Goal: Book appointment/travel/reservation

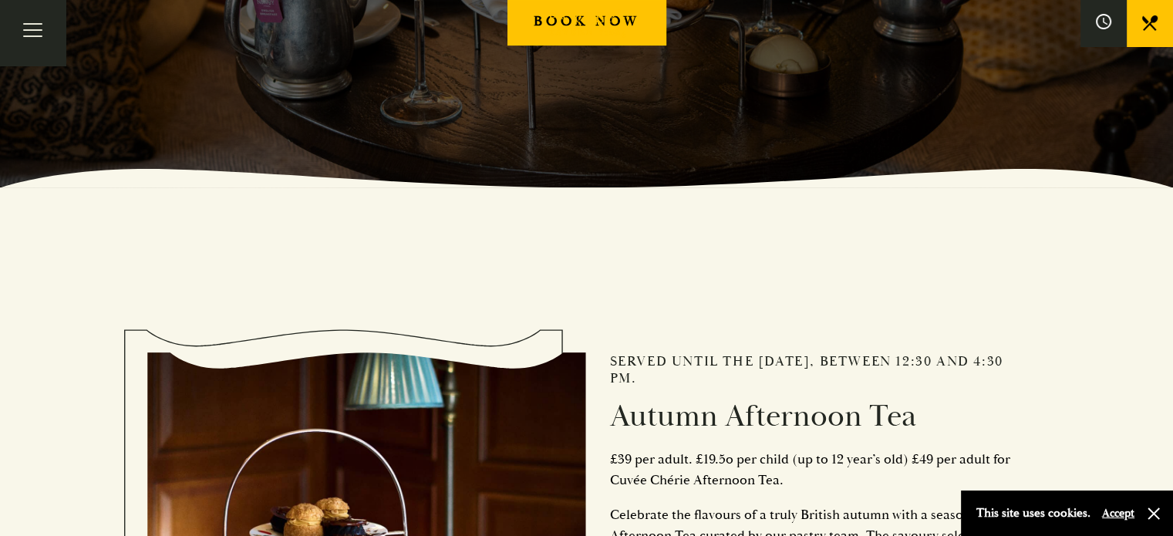
scroll to position [386, 0]
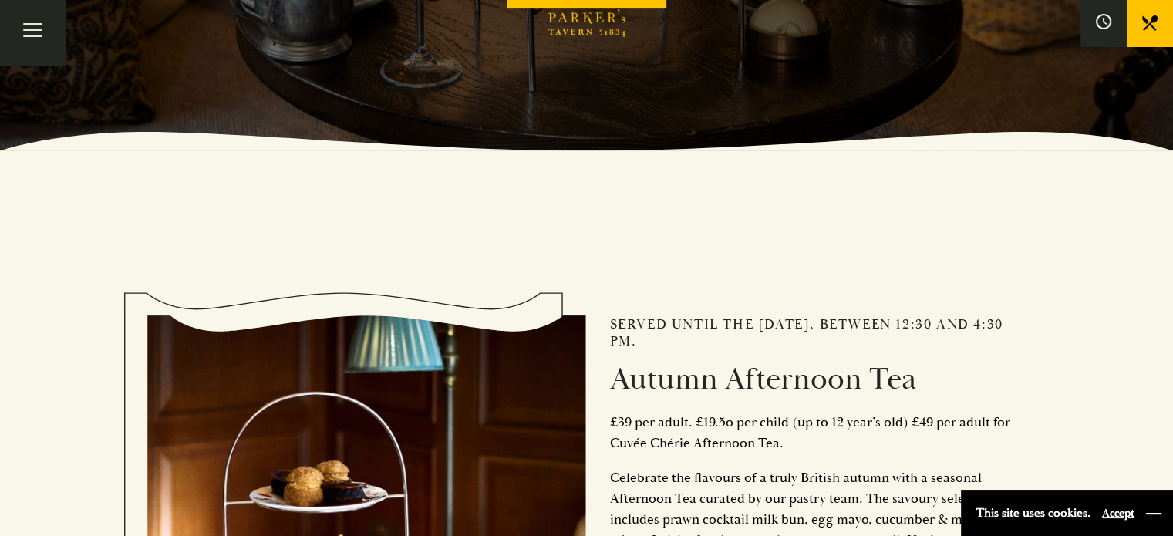
click at [1159, 514] on button "button" at bounding box center [1153, 513] width 15 height 15
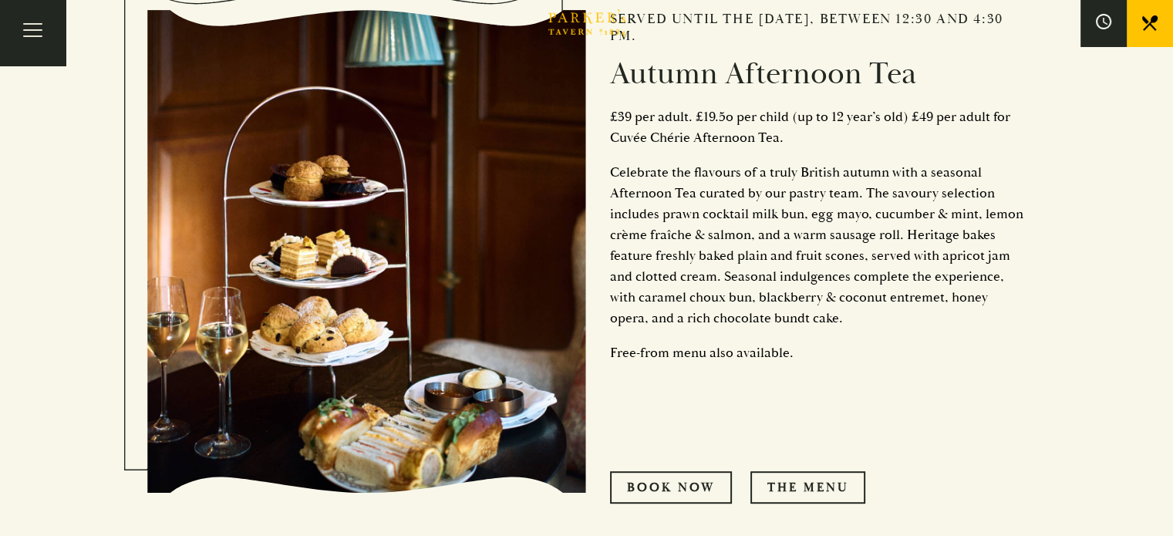
scroll to position [694, 0]
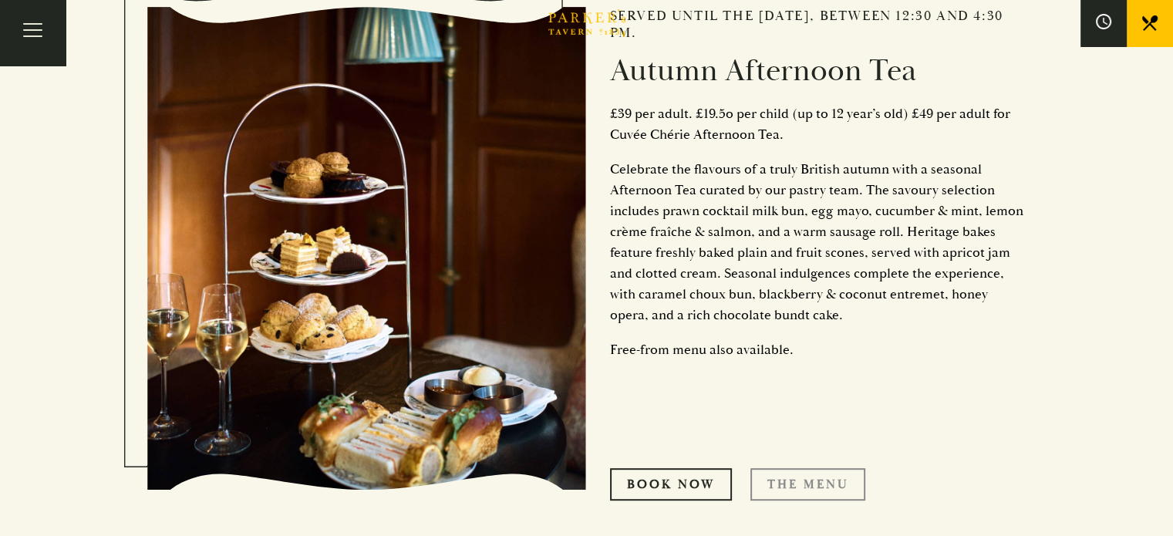
click at [789, 484] on link "THE MENU" at bounding box center [807, 484] width 115 height 32
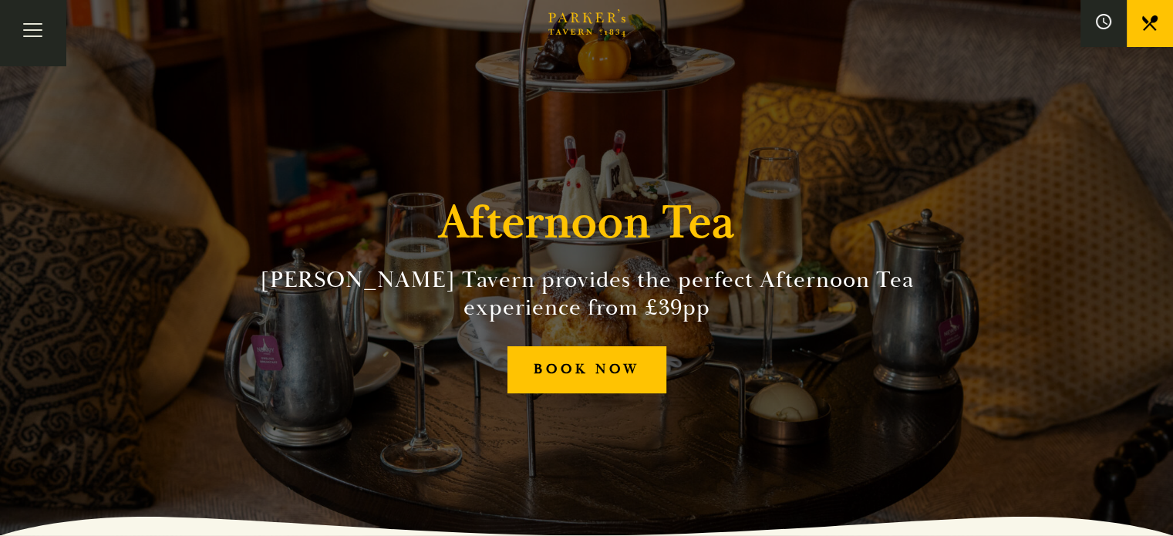
scroll to position [0, 0]
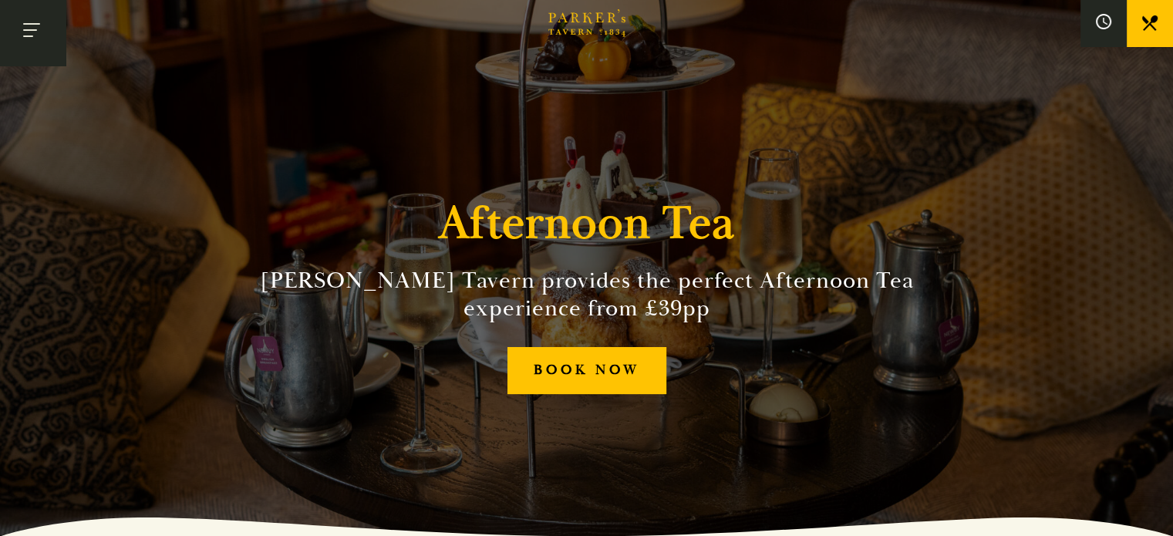
click at [33, 46] on button "Toggle navigation" at bounding box center [33, 33] width 66 height 66
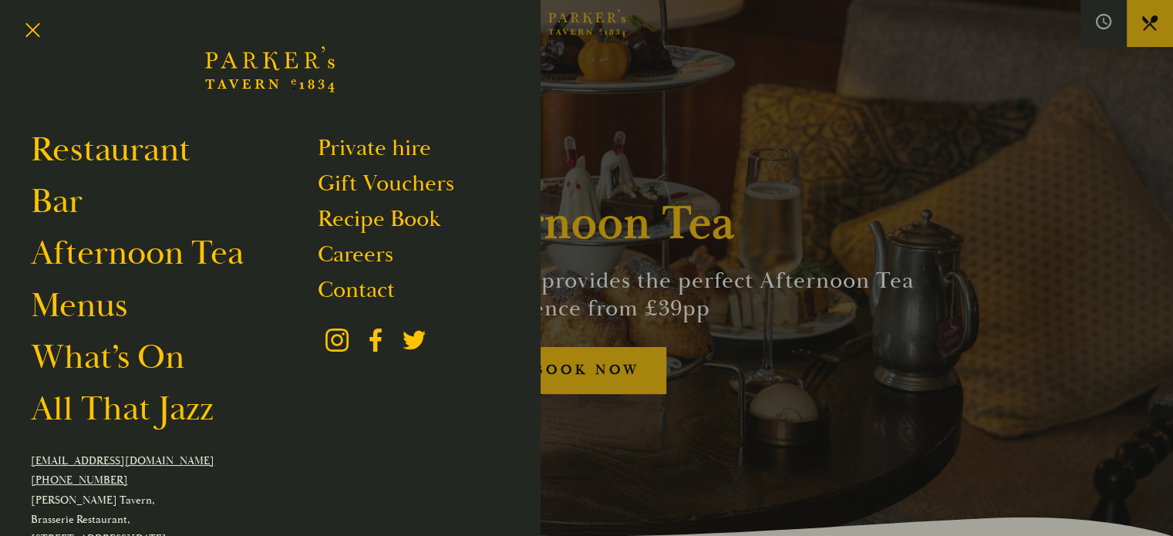
click at [858, 137] on div at bounding box center [586, 268] width 1173 height 536
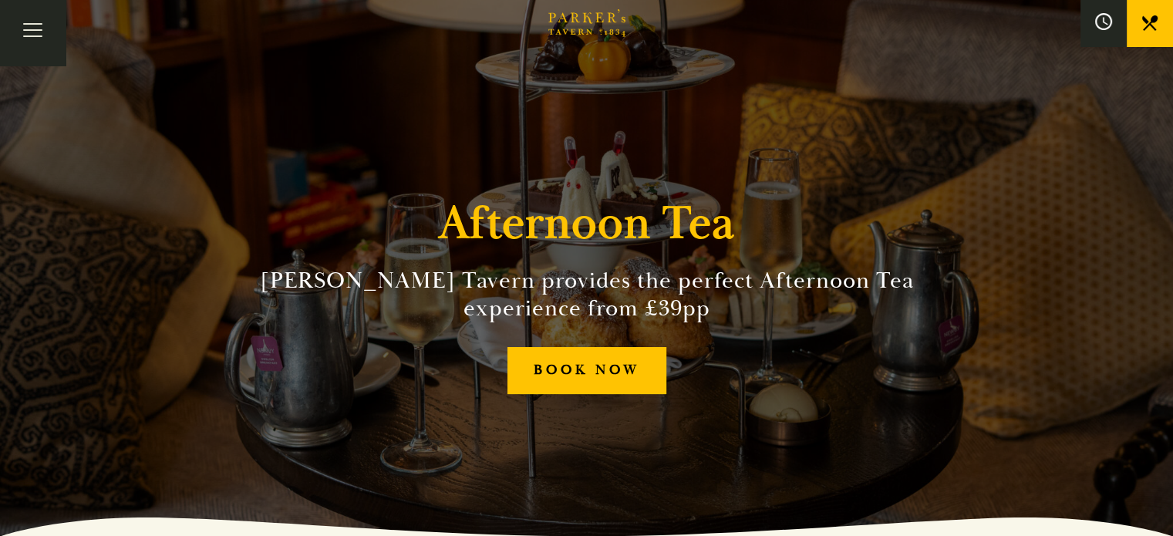
click at [0, 0] on icon at bounding box center [0, 0] width 0 height 0
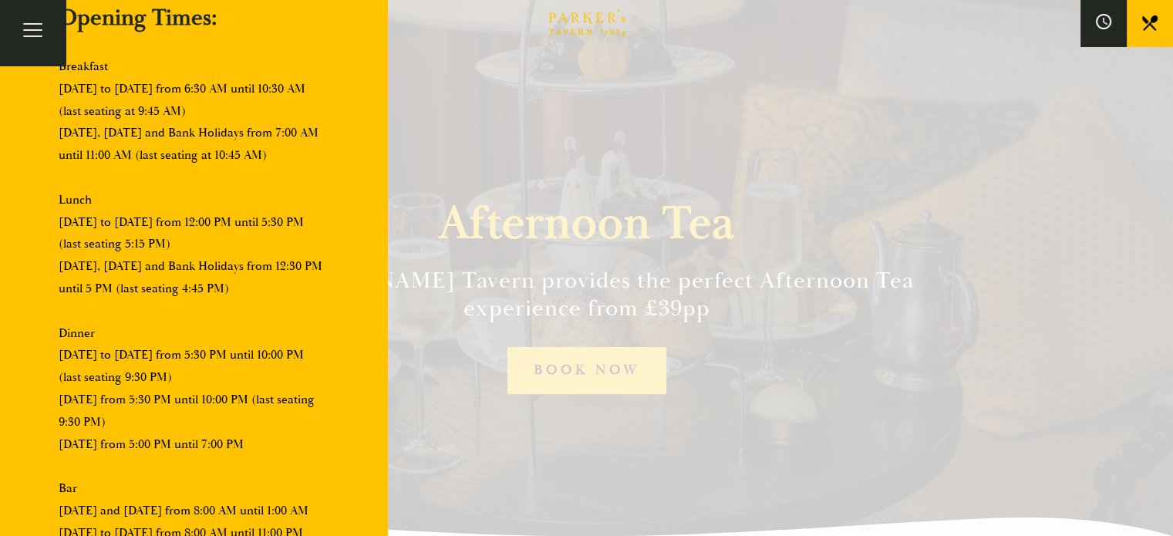
scroll to position [133, 0]
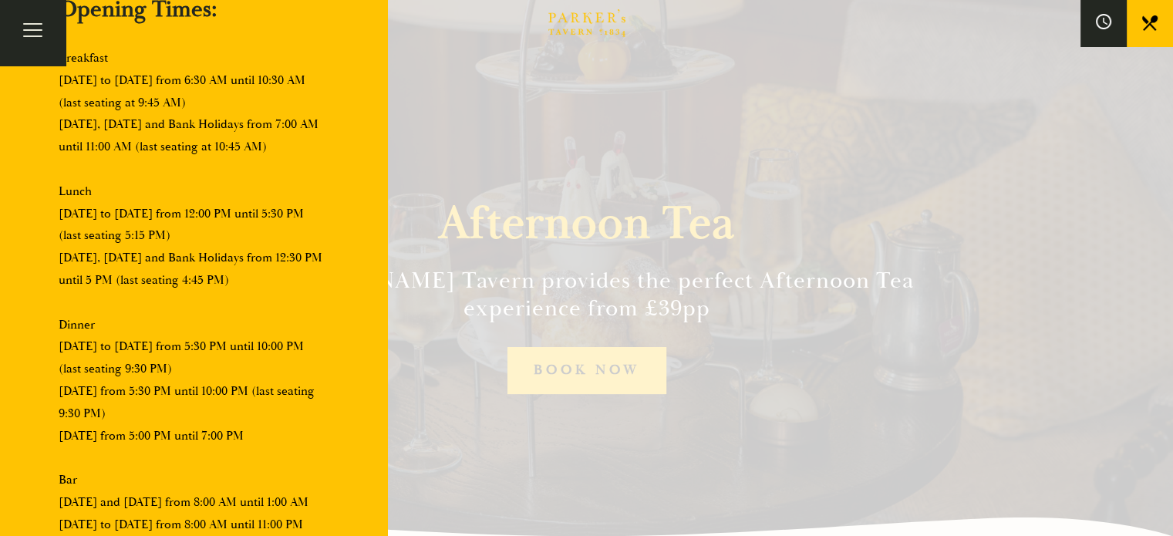
click at [572, 174] on div at bounding box center [586, 268] width 1173 height 536
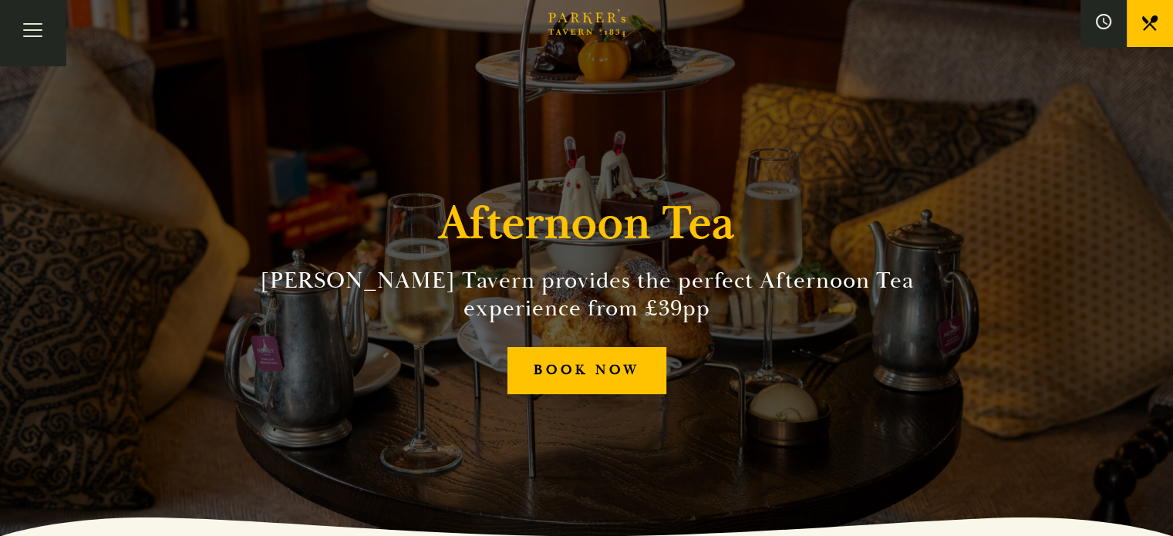
click at [0, 0] on link "Afternoon Tea" at bounding box center [0, 0] width 0 height 0
